Goal: Task Accomplishment & Management: Manage account settings

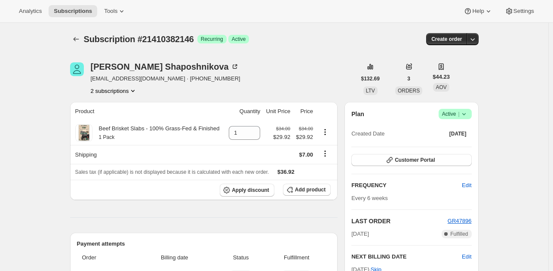
click at [117, 90] on button "2 subscriptions" at bounding box center [114, 90] width 47 height 9
click at [120, 104] on span "21410349378" at bounding box center [116, 106] width 60 height 9
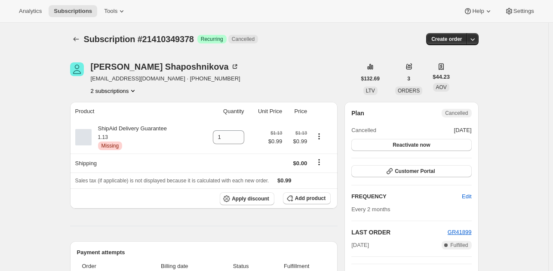
click at [112, 92] on button "2 subscriptions" at bounding box center [114, 90] width 47 height 9
click at [122, 119] on span "21410382146" at bounding box center [116, 121] width 60 height 9
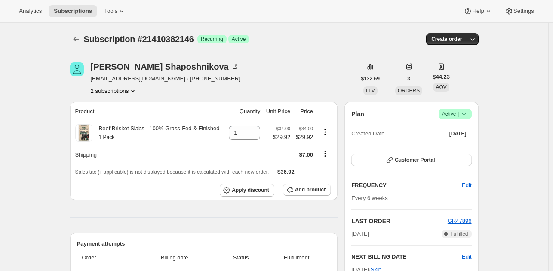
click at [100, 91] on button "2 subscriptions" at bounding box center [114, 90] width 47 height 9
click at [113, 94] on button "2 subscriptions" at bounding box center [114, 90] width 47 height 9
click at [117, 105] on span "21410349378" at bounding box center [103, 106] width 34 height 6
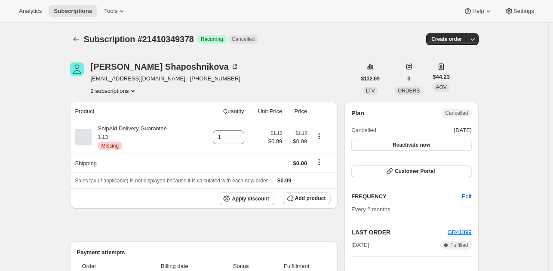
click at [115, 91] on button "2 subscriptions" at bounding box center [114, 90] width 47 height 9
click at [128, 120] on span "21410382146" at bounding box center [116, 121] width 60 height 9
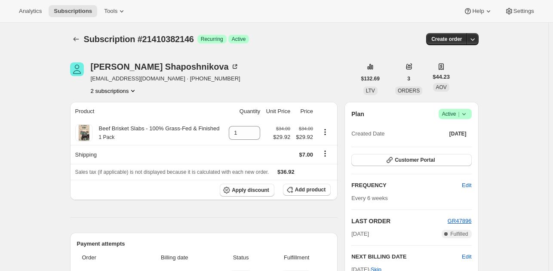
click at [95, 90] on button "2 subscriptions" at bounding box center [114, 90] width 47 height 9
click at [101, 103] on span "21410349378" at bounding box center [103, 106] width 34 height 6
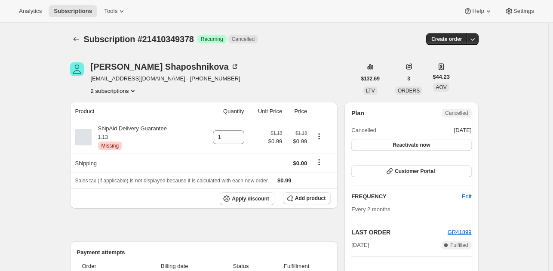
click at [122, 91] on button "2 subscriptions" at bounding box center [114, 90] width 47 height 9
click at [131, 117] on span "21410382146" at bounding box center [116, 121] width 60 height 9
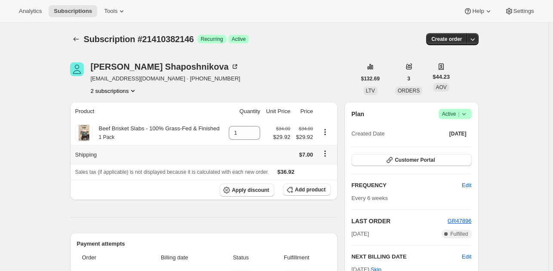
click at [326, 151] on icon "Shipping actions" at bounding box center [325, 153] width 9 height 9
click at [117, 89] on button "2 subscriptions" at bounding box center [114, 90] width 47 height 9
click at [114, 90] on button "2 subscriptions" at bounding box center [114, 90] width 47 height 9
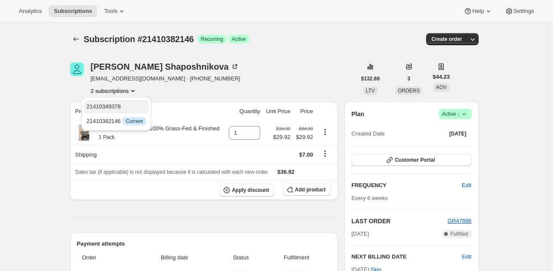
click at [120, 105] on span "21410349378" at bounding box center [116, 106] width 60 height 9
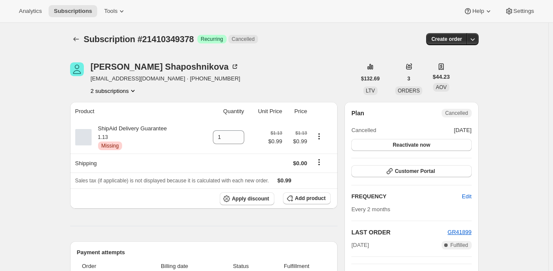
click at [132, 92] on icon "Product actions" at bounding box center [133, 90] width 9 height 9
click at [129, 120] on span "21410382146" at bounding box center [116, 121] width 60 height 9
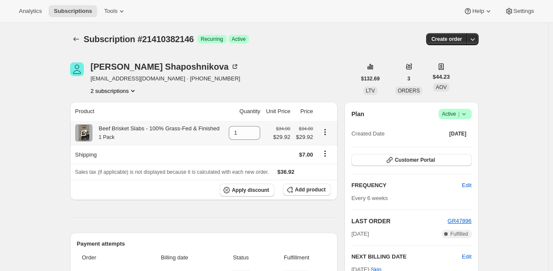
click at [323, 135] on icon "Product actions" at bounding box center [325, 132] width 9 height 9
click at [327, 146] on span "Swap variant" at bounding box center [327, 148] width 32 height 6
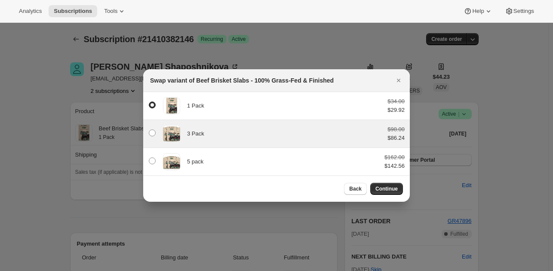
click at [224, 126] on div "3 Pack $98.00 $86.24" at bounding box center [276, 133] width 256 height 17
radio input "false"
radio input "true"
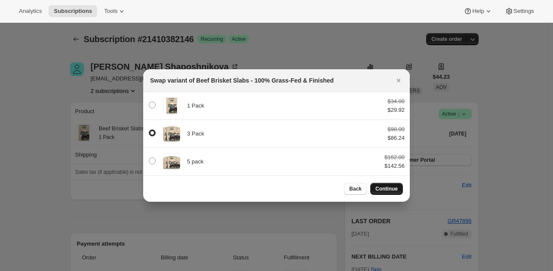
click at [385, 189] on span "Continue" at bounding box center [386, 188] width 22 height 7
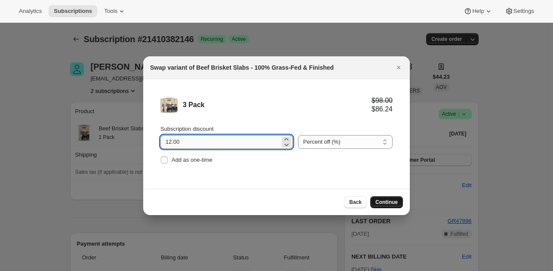
click at [196, 142] on input "12.00" at bounding box center [220, 142] width 120 height 14
type input "22.00"
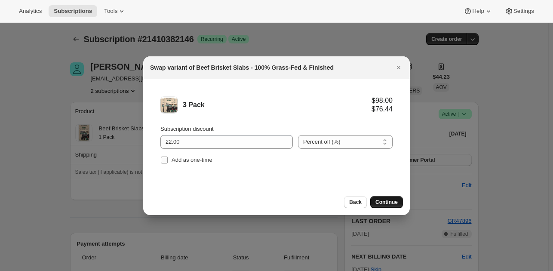
click at [199, 160] on span "Add as one-time" at bounding box center [192, 160] width 41 height 6
click at [168, 160] on input "Add as one-time" at bounding box center [164, 160] width 7 height 7
checkbox input "true"
drag, startPoint x: 380, startPoint y: 199, endPoint x: 314, endPoint y: 170, distance: 72.8
click at [314, 170] on div "Swap variant of Beef Brisket Slabs - 100% Grass-Fed & Finished 3 Pack $98.00 $7…" at bounding box center [276, 135] width 267 height 159
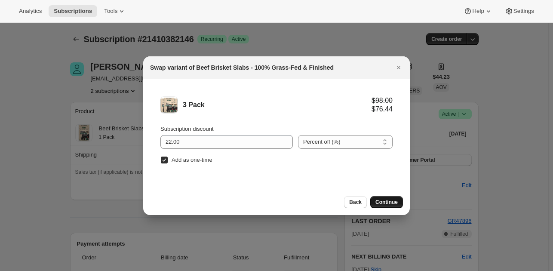
click at [379, 202] on span "Continue" at bounding box center [386, 202] width 22 height 7
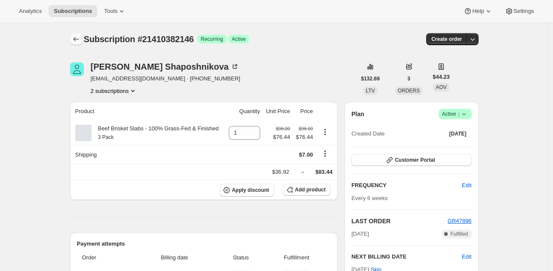
click at [75, 34] on button "Subscriptions" at bounding box center [76, 39] width 12 height 12
click at [111, 89] on button "2 subscriptions" at bounding box center [114, 90] width 47 height 9
click at [113, 107] on span "21410349378" at bounding box center [103, 106] width 34 height 6
click at [305, 40] on div "Subscription #21410382146 Success Recurring Success Active" at bounding box center [208, 39] width 249 height 12
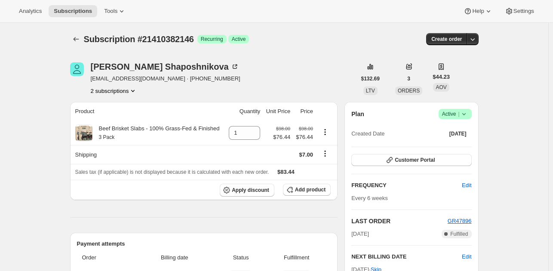
click at [98, 93] on button "2 subscriptions" at bounding box center [114, 90] width 47 height 9
click at [103, 104] on span "21410349378" at bounding box center [103, 106] width 34 height 6
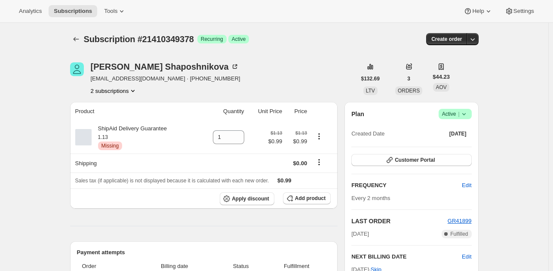
click at [123, 93] on button "2 subscriptions" at bounding box center [114, 90] width 47 height 9
click at [131, 122] on span "21410382146" at bounding box center [116, 121] width 60 height 9
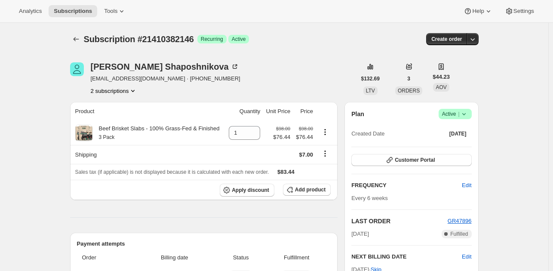
click at [121, 91] on button "2 subscriptions" at bounding box center [114, 90] width 47 height 9
click at [124, 102] on button "21410349378" at bounding box center [116, 107] width 65 height 14
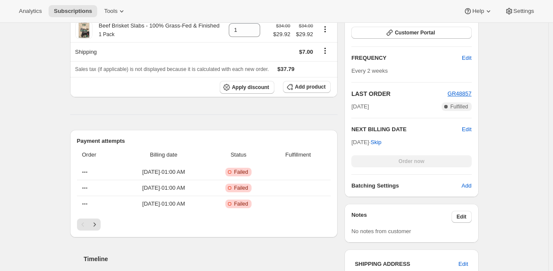
scroll to position [205, 0]
click at [468, 128] on span "Edit" at bounding box center [466, 129] width 9 height 9
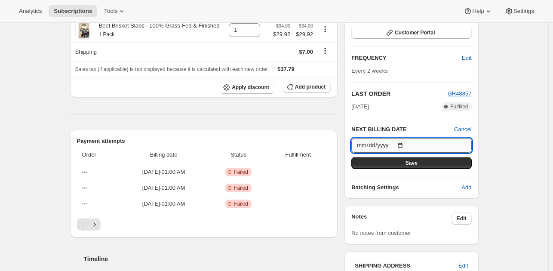
click at [404, 145] on input "2025-10-13" at bounding box center [411, 145] width 120 height 15
type input "2025-11-03"
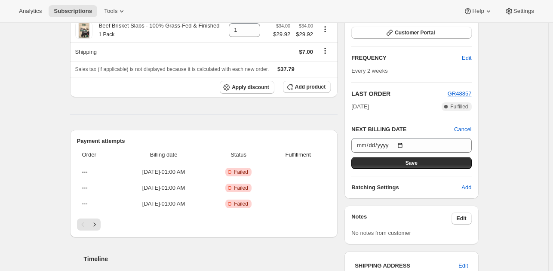
click at [450, 168] on div "Plan Success Active | Created Date Sep 15, 2025 Customer Portal FREQUENCY Edit …" at bounding box center [411, 87] width 120 height 210
click at [451, 164] on button "Save" at bounding box center [411, 163] width 120 height 12
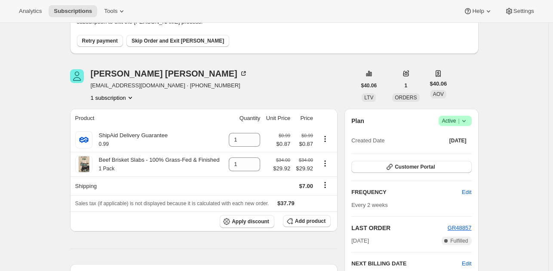
scroll to position [107, 0]
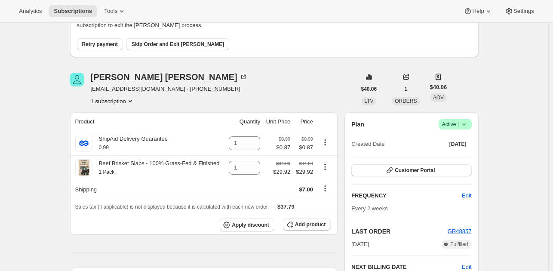
click at [120, 103] on button "1 subscription" at bounding box center [113, 101] width 44 height 9
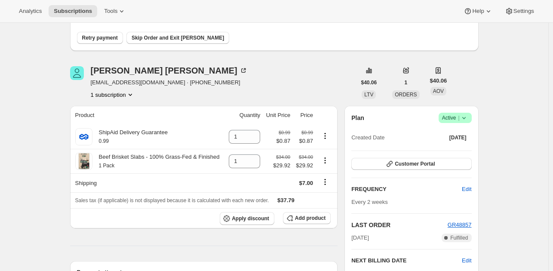
scroll to position [113, 0]
click at [471, 187] on span "Edit" at bounding box center [466, 189] width 9 height 9
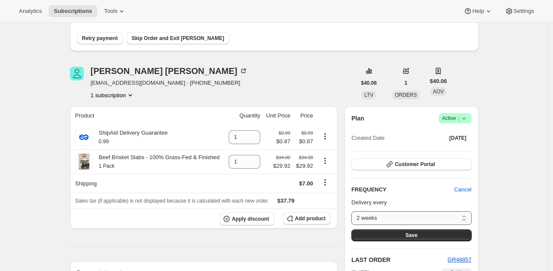
click at [444, 222] on select "2 weeks 6 weeks 1 month 2 months 3 months Custom..." at bounding box center [411, 218] width 120 height 14
select select "MONTH#1"
click at [354, 211] on select "2 weeks 6 weeks 1 month 2 months 3 months Custom..." at bounding box center [411, 218] width 120 height 14
click at [443, 237] on button "Save" at bounding box center [411, 235] width 120 height 12
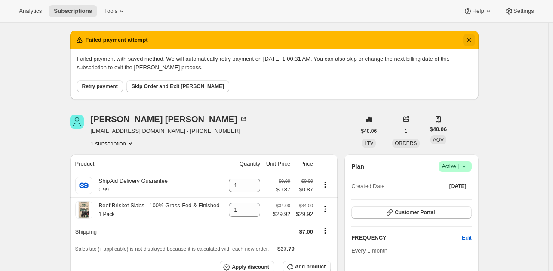
click at [469, 39] on icon "Dismiss notification" at bounding box center [469, 40] width 9 height 9
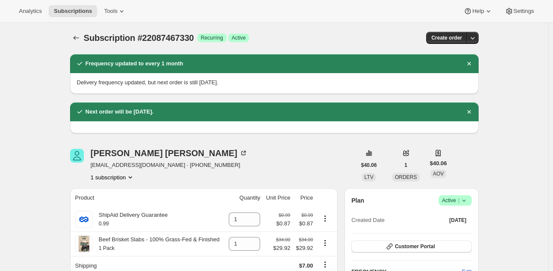
scroll to position [0, 0]
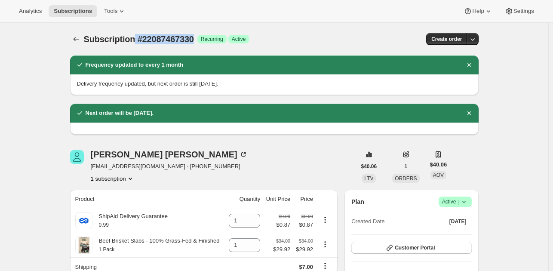
drag, startPoint x: 136, startPoint y: 37, endPoint x: 196, endPoint y: 30, distance: 60.2
click at [196, 30] on div "Subscription #22087467330. This page is ready Subscription #22087467330 Success…" at bounding box center [274, 39] width 409 height 33
copy span "#22087467330"
